Goal: Check status: Check status

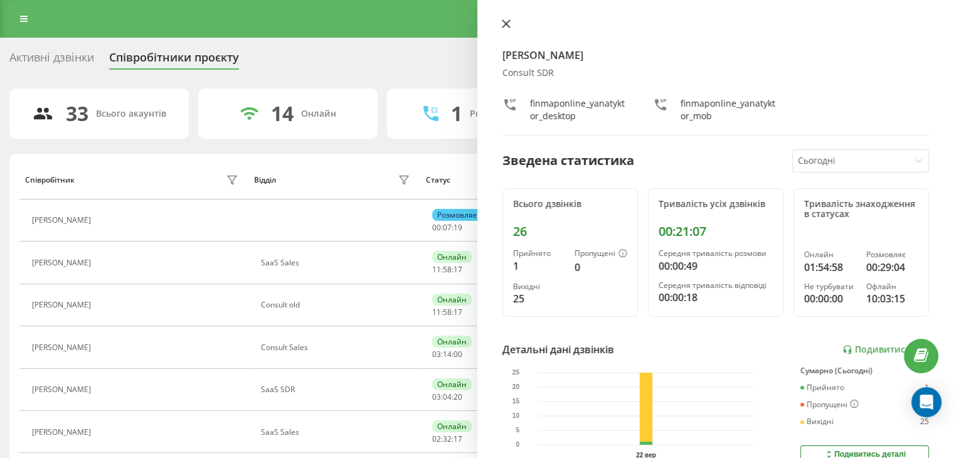
click at [512, 23] on button at bounding box center [506, 25] width 16 height 12
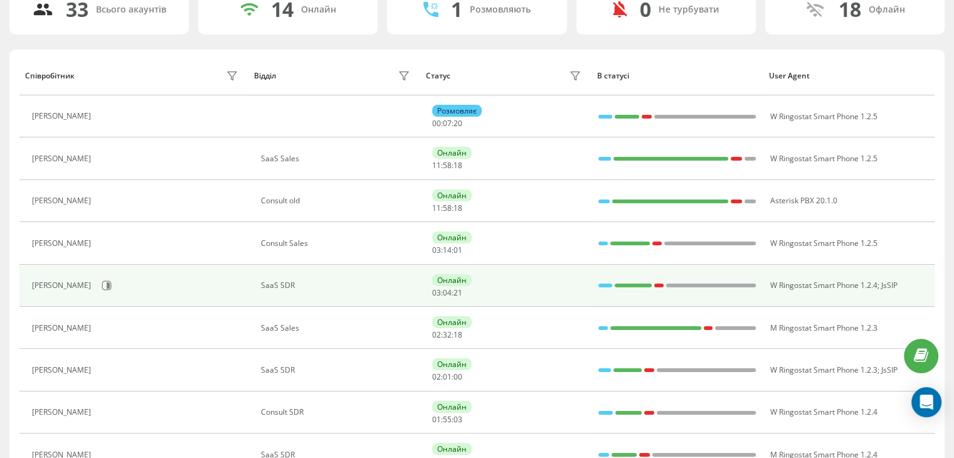
scroll to position [125, 0]
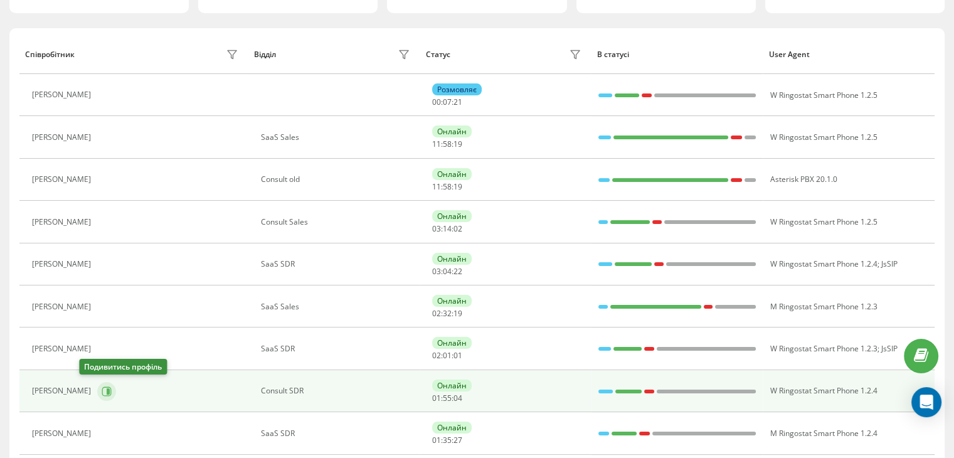
click at [107, 392] on icon at bounding box center [108, 391] width 3 height 6
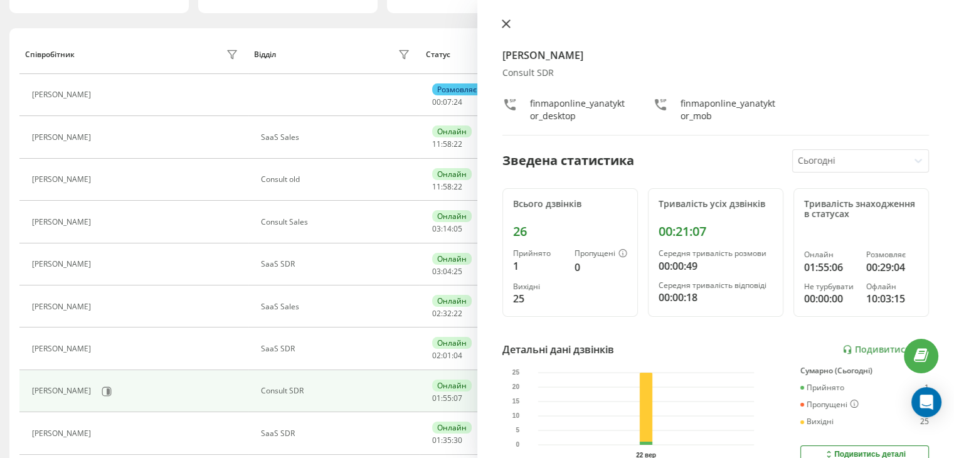
click at [509, 27] on icon at bounding box center [506, 24] width 8 height 8
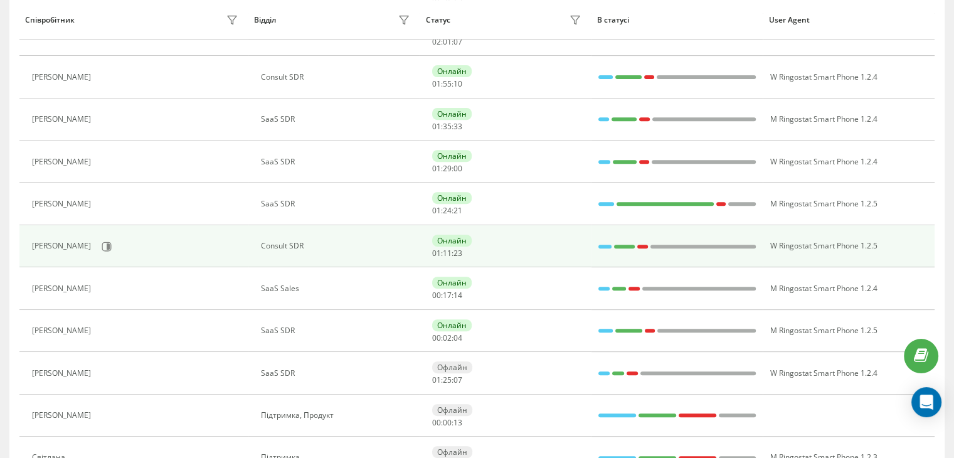
scroll to position [502, 0]
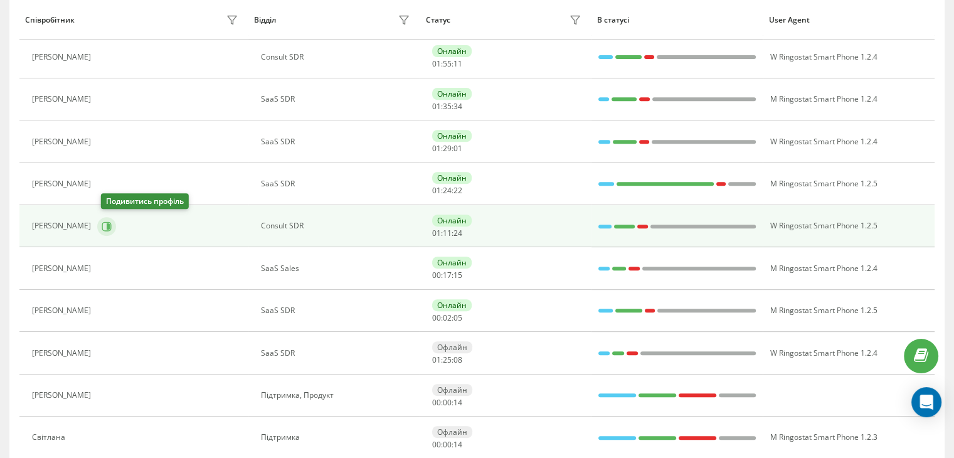
click at [104, 225] on button at bounding box center [106, 226] width 19 height 19
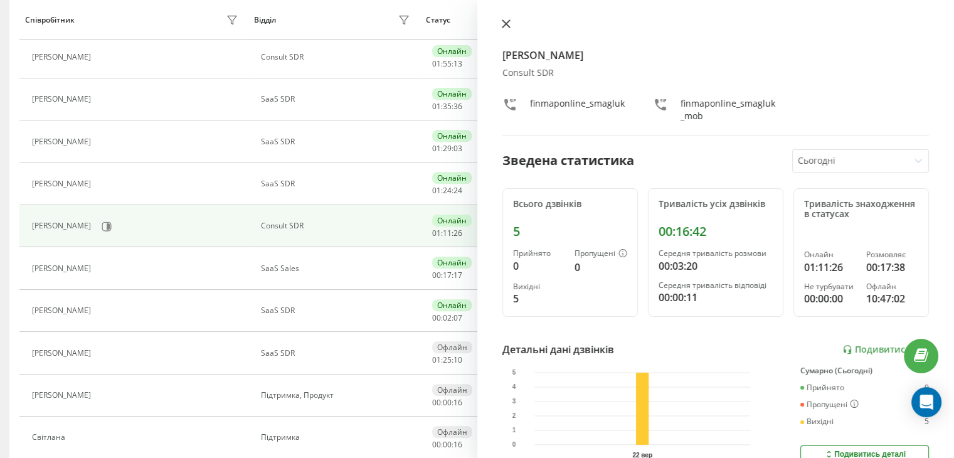
click at [505, 19] on icon at bounding box center [506, 23] width 9 height 9
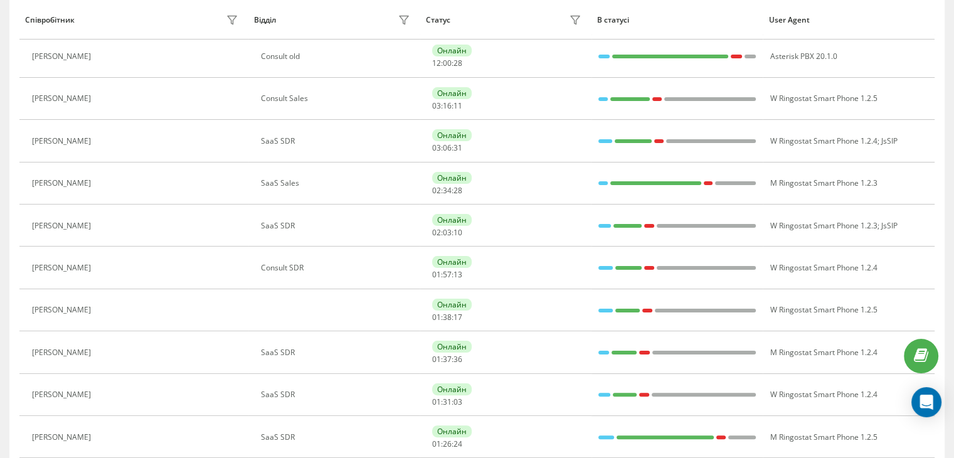
scroll to position [164, 0]
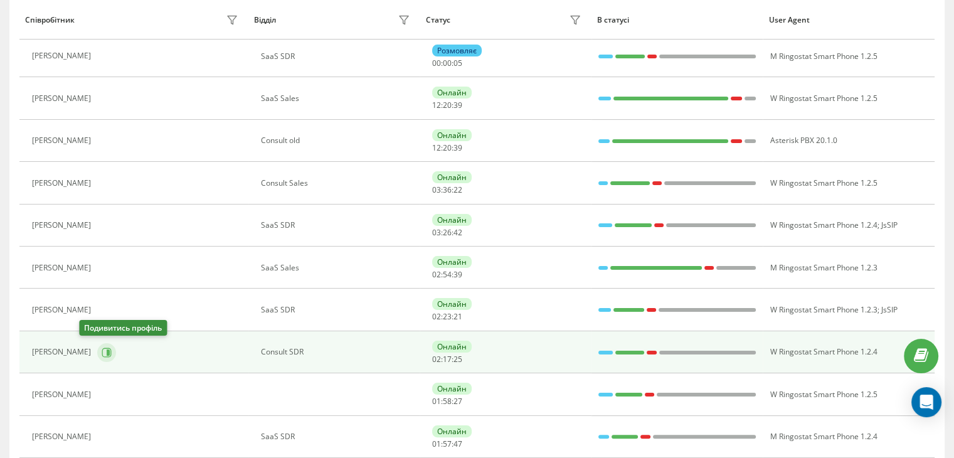
click at [102, 349] on icon at bounding box center [107, 353] width 10 height 10
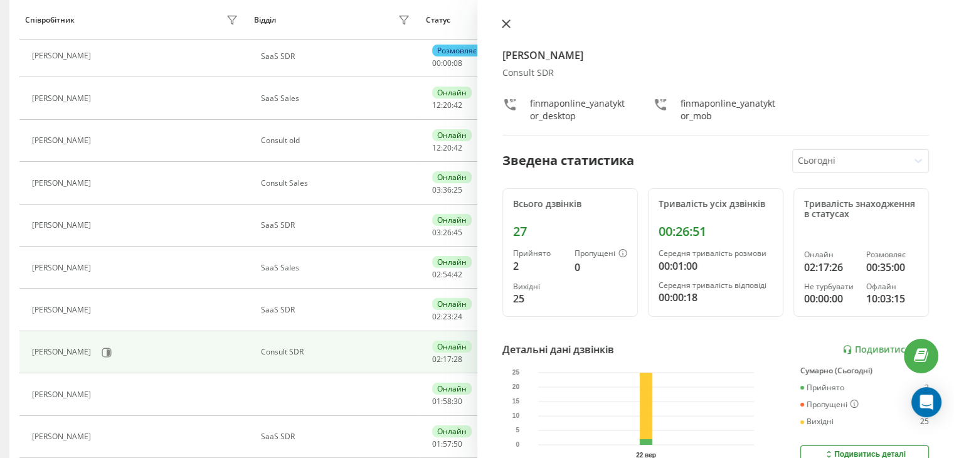
click at [508, 24] on icon at bounding box center [506, 23] width 9 height 9
